Goal: Task Accomplishment & Management: Use online tool/utility

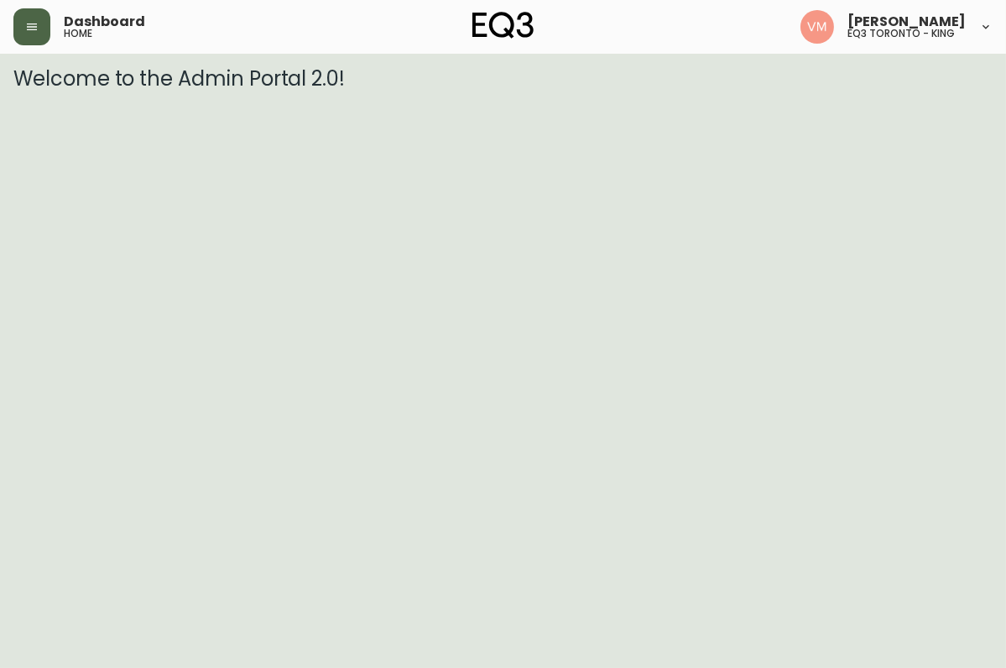
click at [25, 29] on icon "button" at bounding box center [31, 26] width 13 height 13
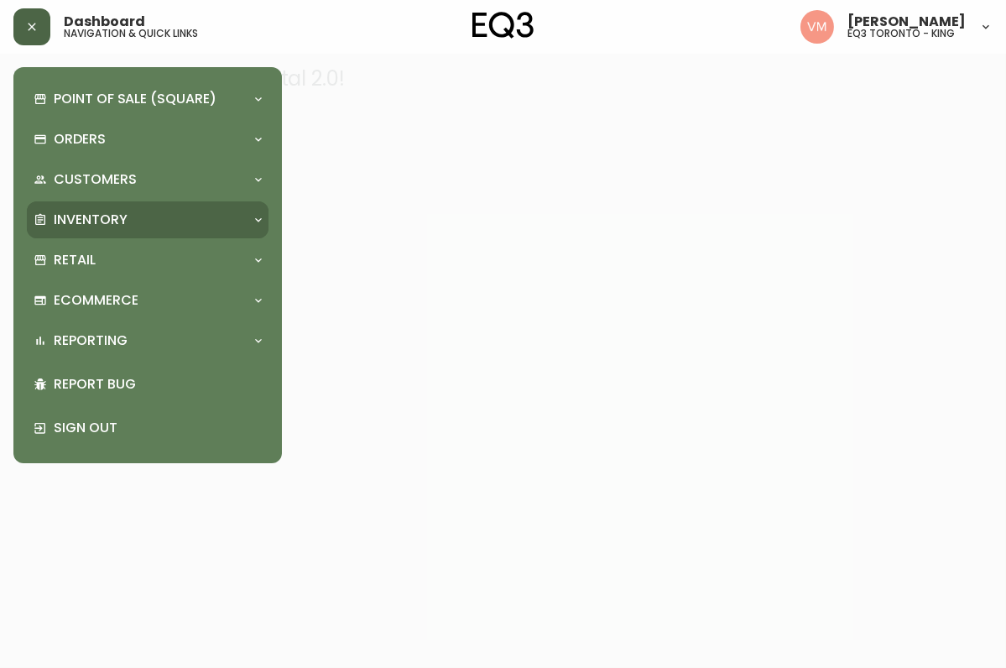
click at [84, 218] on p "Inventory" at bounding box center [91, 220] width 74 height 18
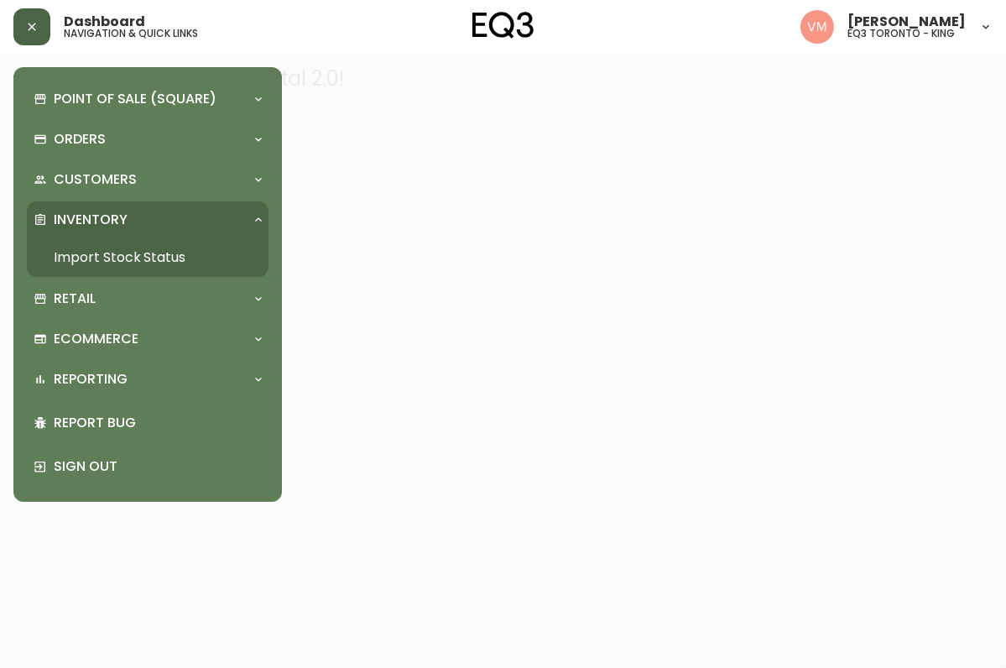
click at [88, 258] on link "Import Stock Status" at bounding box center [148, 257] width 242 height 39
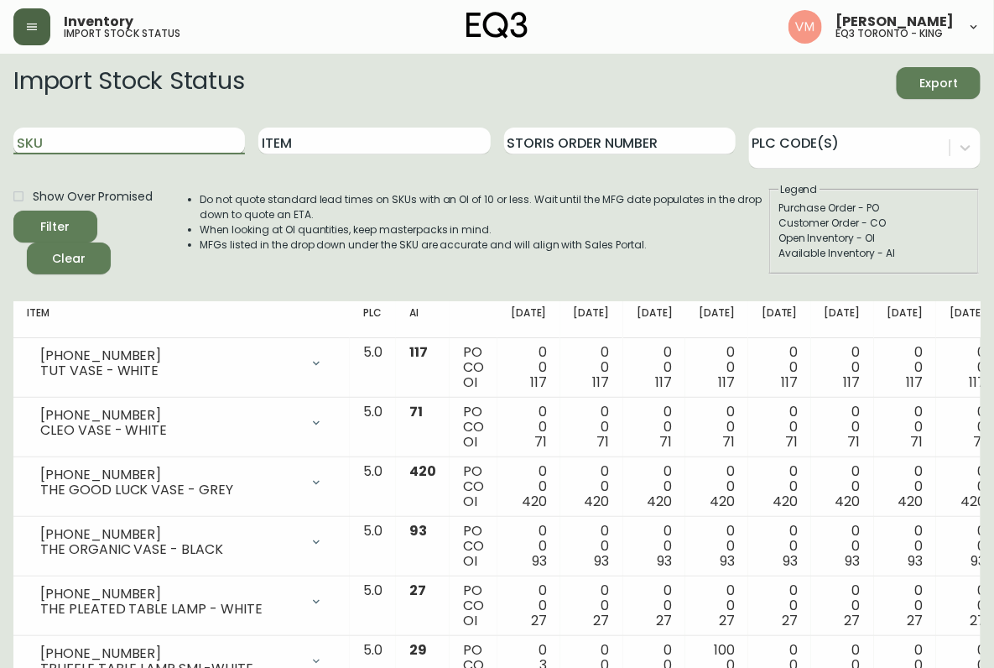
click at [97, 137] on input "SKU" at bounding box center [129, 141] width 232 height 27
paste input "[PHONE_NUMBER]"
type input "[PHONE_NUMBER]"
click at [13, 211] on button "Filter" at bounding box center [55, 227] width 84 height 32
